Goal: Information Seeking & Learning: Learn about a topic

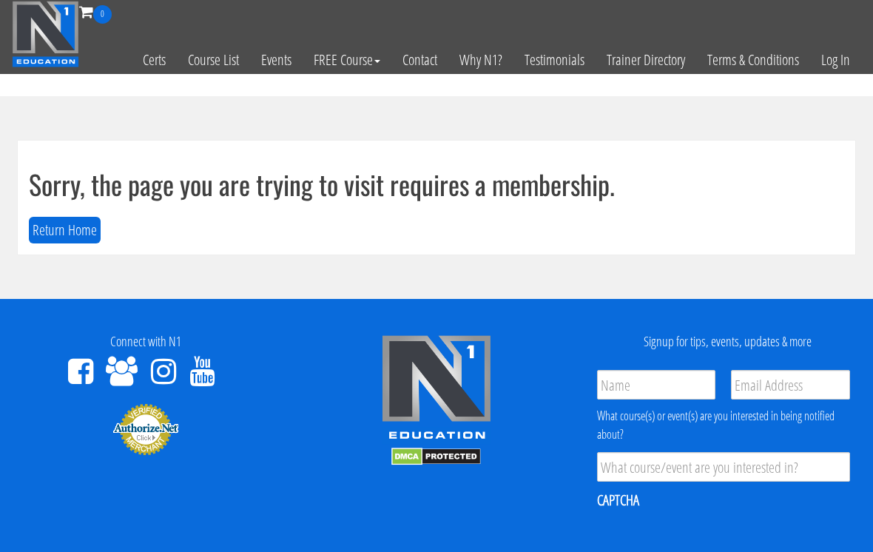
click at [828, 60] on link "Log In" at bounding box center [835, 60] width 51 height 72
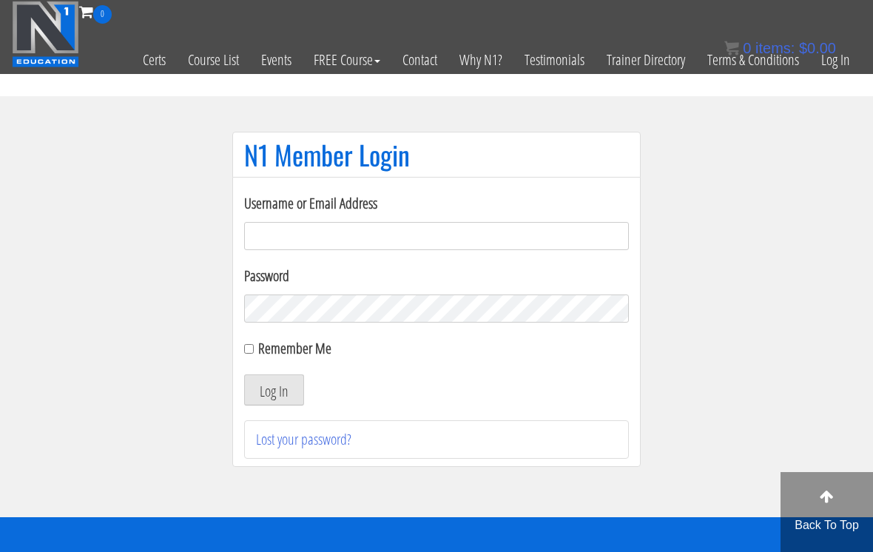
type input "Kedarkokil10@gmail.com"
click at [274, 391] on button "Log In" at bounding box center [274, 389] width 60 height 31
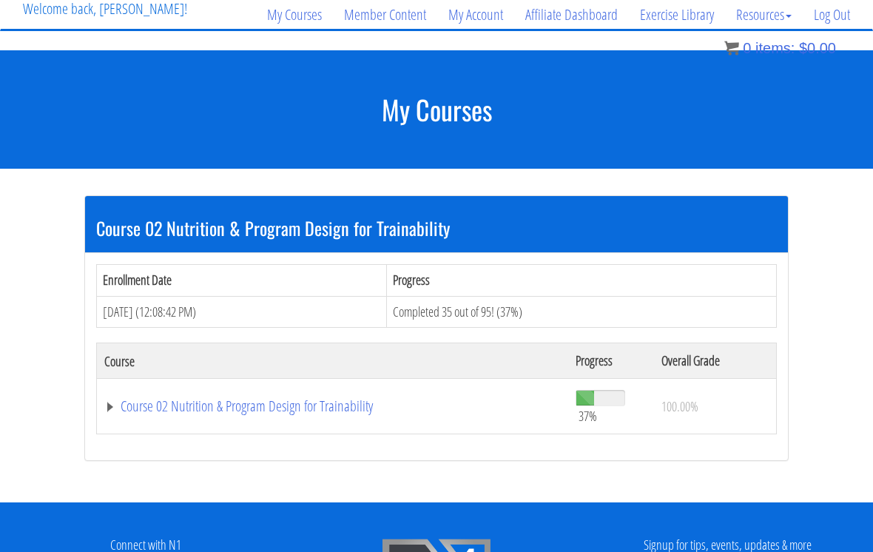
scroll to position [120, 0]
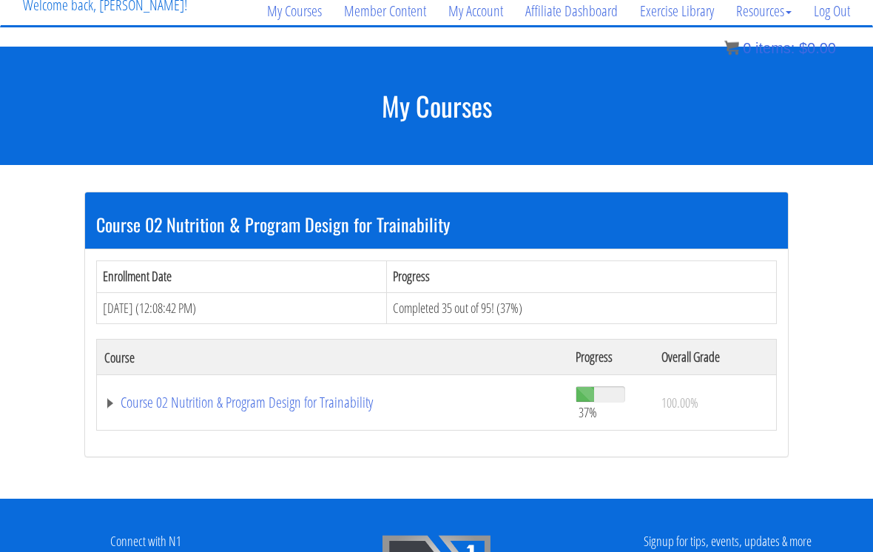
click at [356, 406] on link "Course 02 Nutrition & Program Design for Trainability" at bounding box center [332, 403] width 456 height 15
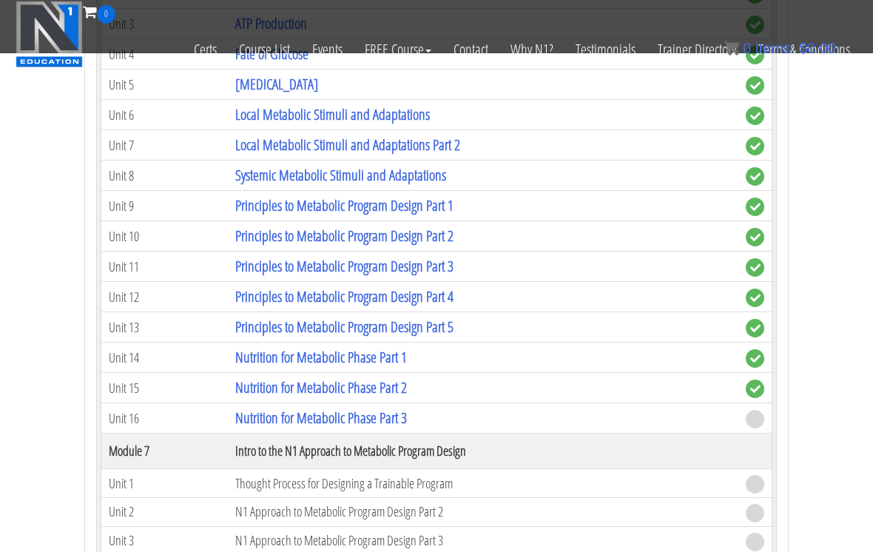
scroll to position [1368, 0]
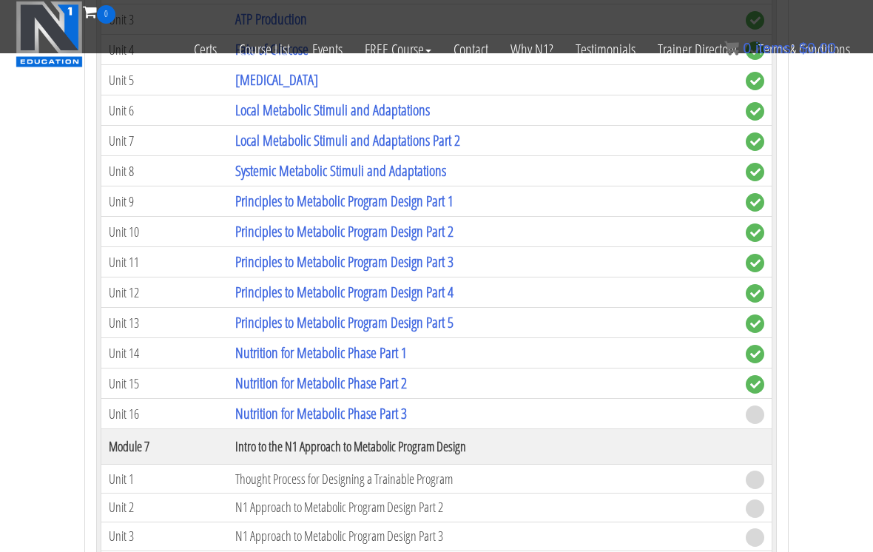
click at [407, 420] on link "Nutrition for Metabolic Phase Part 3" at bounding box center [321, 413] width 172 height 20
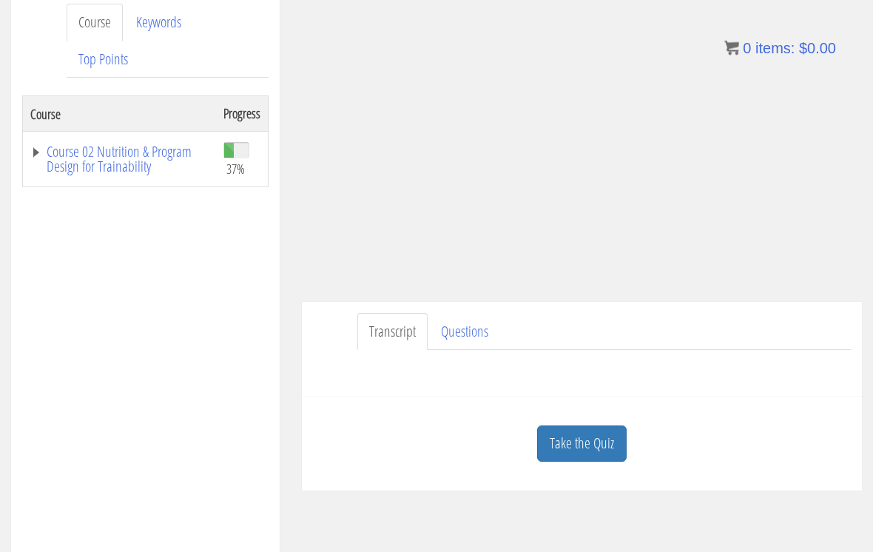
scroll to position [246, 0]
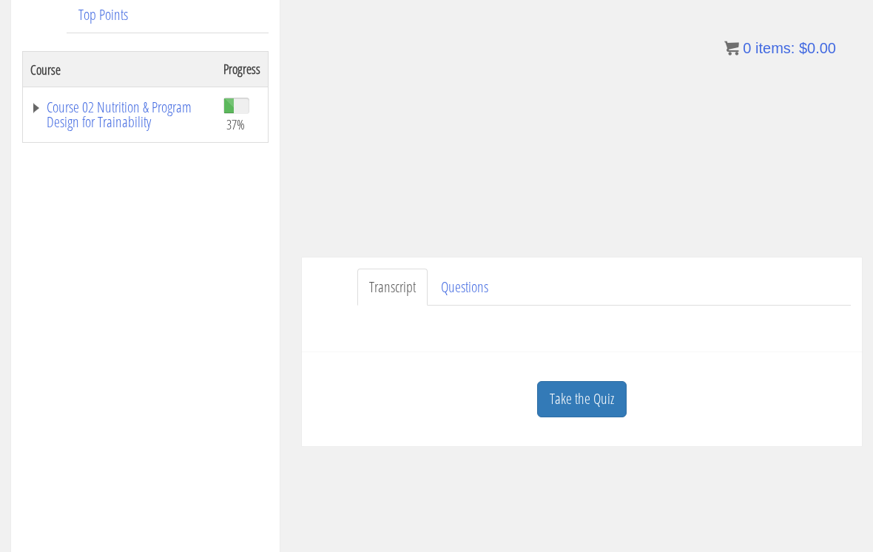
click at [583, 402] on link "Take the Quiz" at bounding box center [582, 399] width 90 height 36
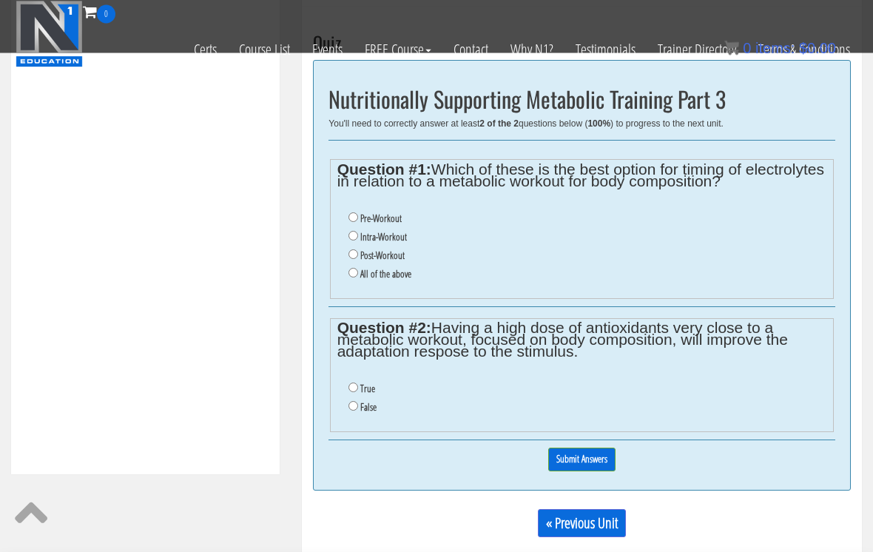
scroll to position [498, 0]
click at [348, 217] on input "Pre-Workout" at bounding box center [353, 217] width 10 height 10
radio input "true"
click at [352, 391] on input "True" at bounding box center [353, 387] width 10 height 10
radio input "true"
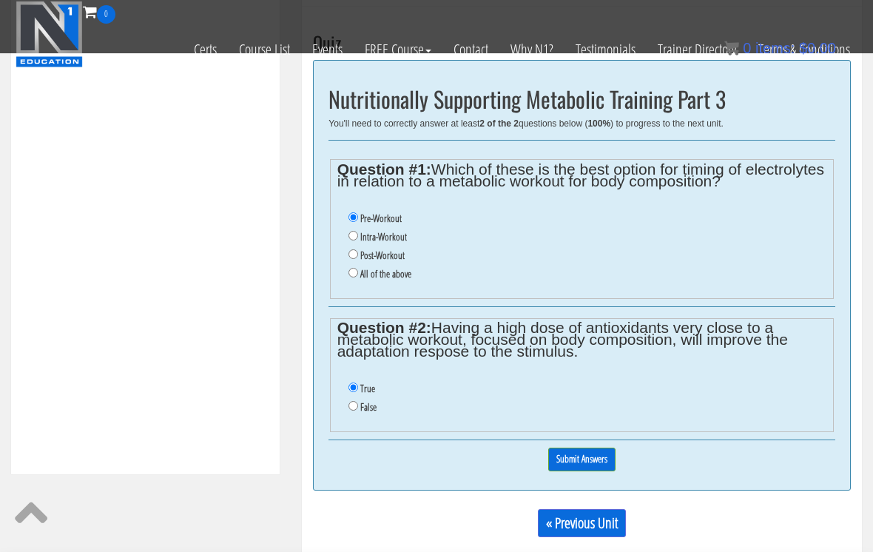
click at [573, 464] on input "Submit Answers" at bounding box center [581, 459] width 67 height 23
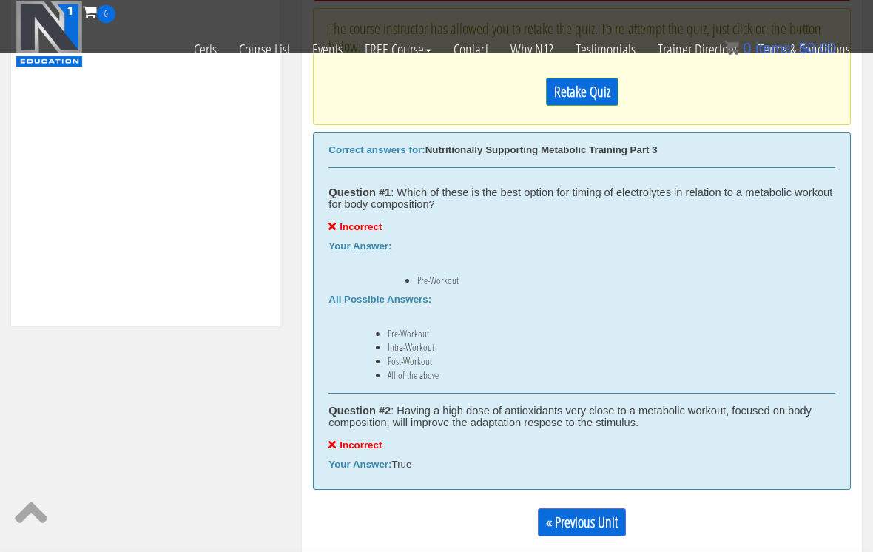
scroll to position [646, 0]
click at [570, 86] on link "Retake Quiz" at bounding box center [582, 92] width 72 height 28
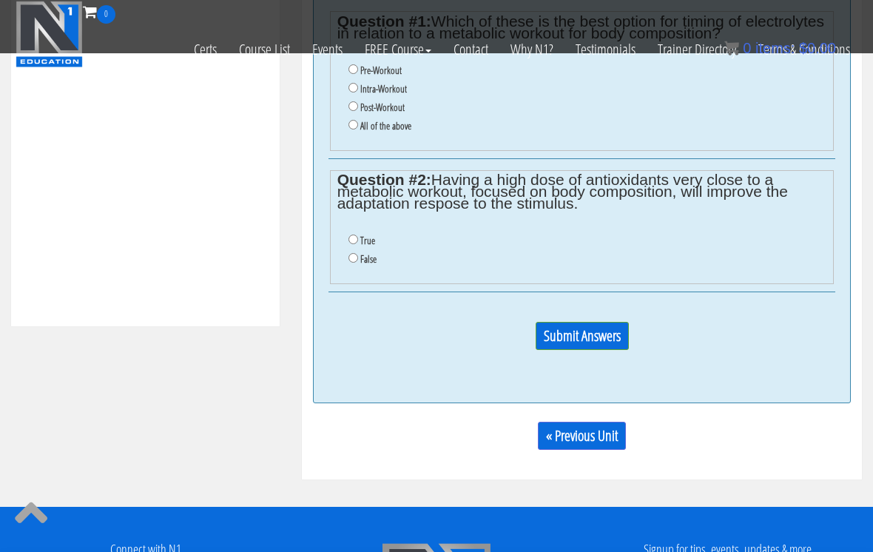
click at [394, 113] on label "Post-Workout" at bounding box center [382, 107] width 44 height 12
click at [358, 111] on input "Post-Workout" at bounding box center [353, 106] width 10 height 10
radio input "true"
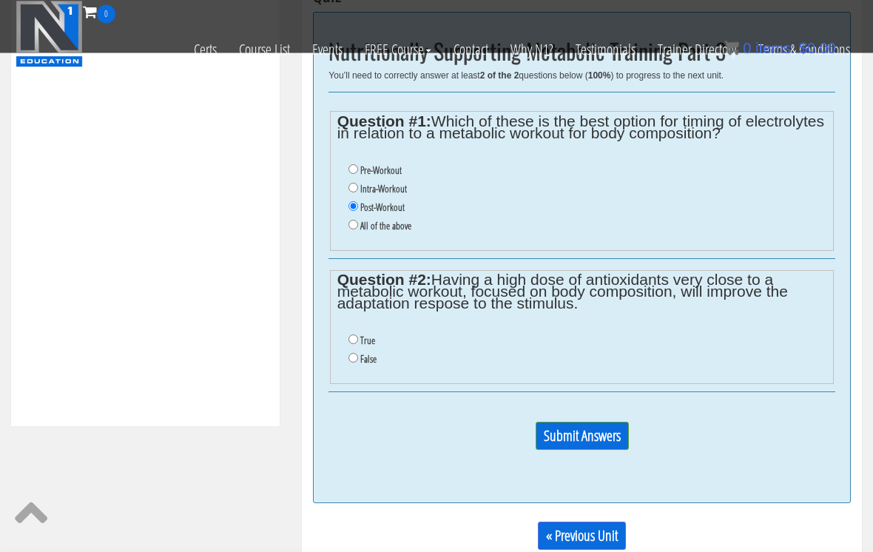
scroll to position [544, 0]
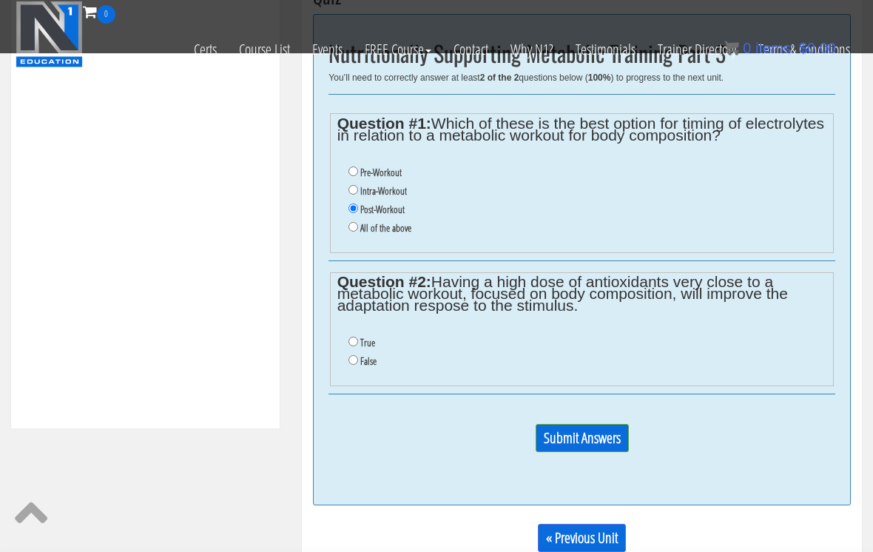
click at [358, 344] on input "True" at bounding box center [353, 342] width 10 height 10
radio input "true"
click at [363, 378] on ul "True False" at bounding box center [582, 352] width 490 height 52
click at [365, 367] on label "False" at bounding box center [368, 361] width 16 height 12
click at [358, 365] on input "False" at bounding box center [353, 360] width 10 height 10
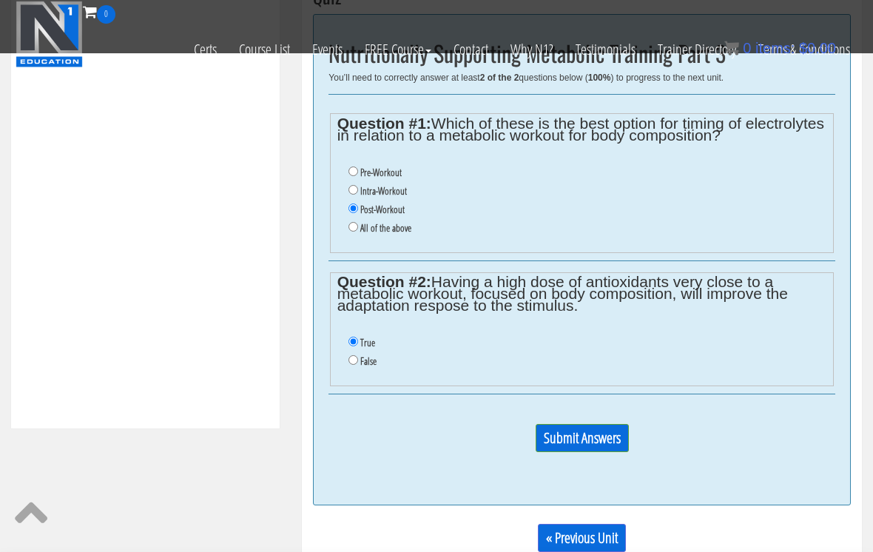
radio input "true"
click at [576, 441] on input "Submit Answers" at bounding box center [582, 438] width 93 height 28
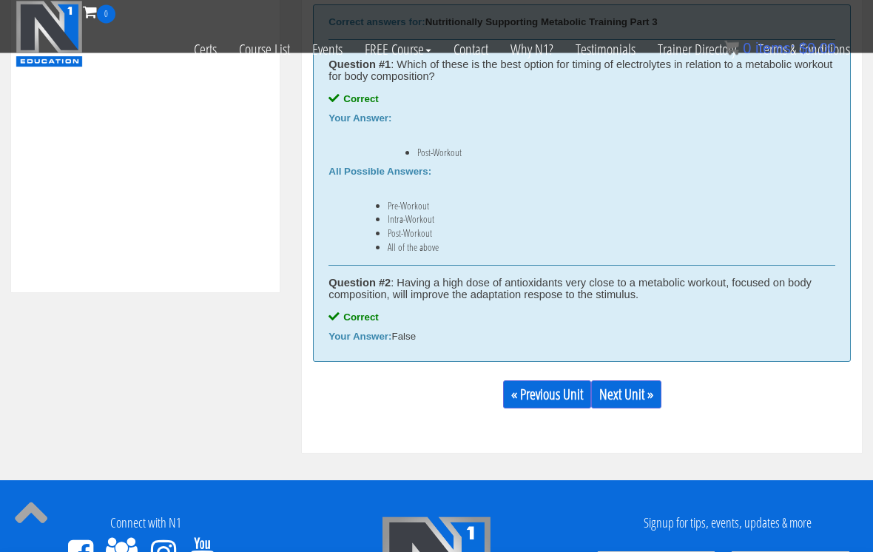
scroll to position [680, 0]
click at [629, 396] on link "Next Unit »" at bounding box center [626, 394] width 70 height 28
